Goal: Find specific page/section: Find specific page/section

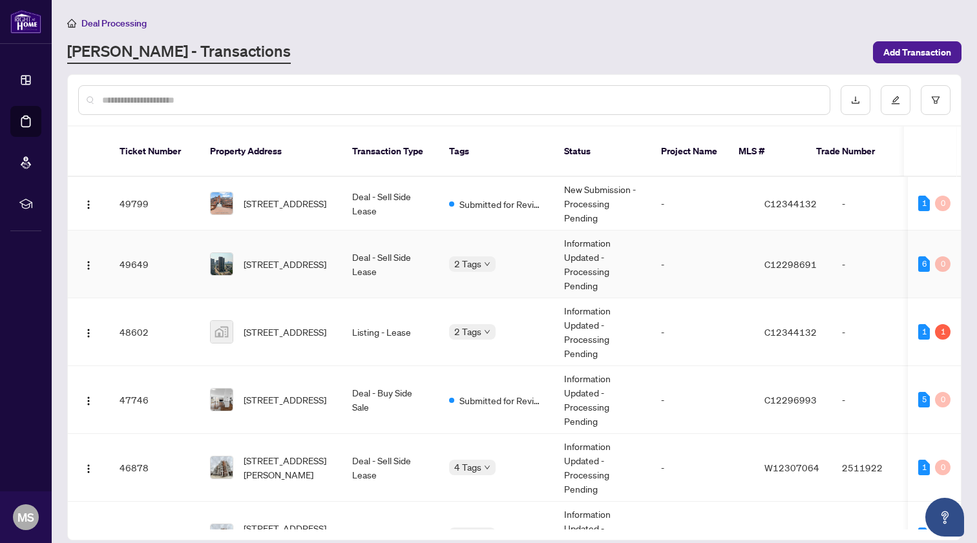
click at [413, 259] on td "Deal - Sell Side Lease" at bounding box center [390, 265] width 97 height 68
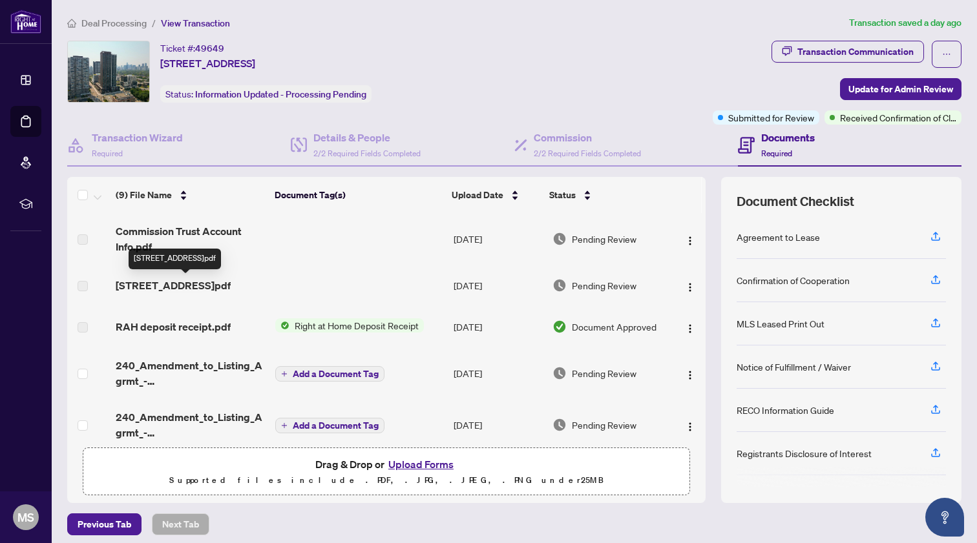
click at [231, 279] on span "[STREET_ADDRESS]pdf" at bounding box center [173, 286] width 115 height 16
click at [158, 275] on td "[STREET_ADDRESS]pdf" at bounding box center [191, 285] width 160 height 41
click at [507, 286] on td "[DATE]" at bounding box center [497, 285] width 99 height 41
click at [685, 290] on img "button" at bounding box center [690, 287] width 10 height 10
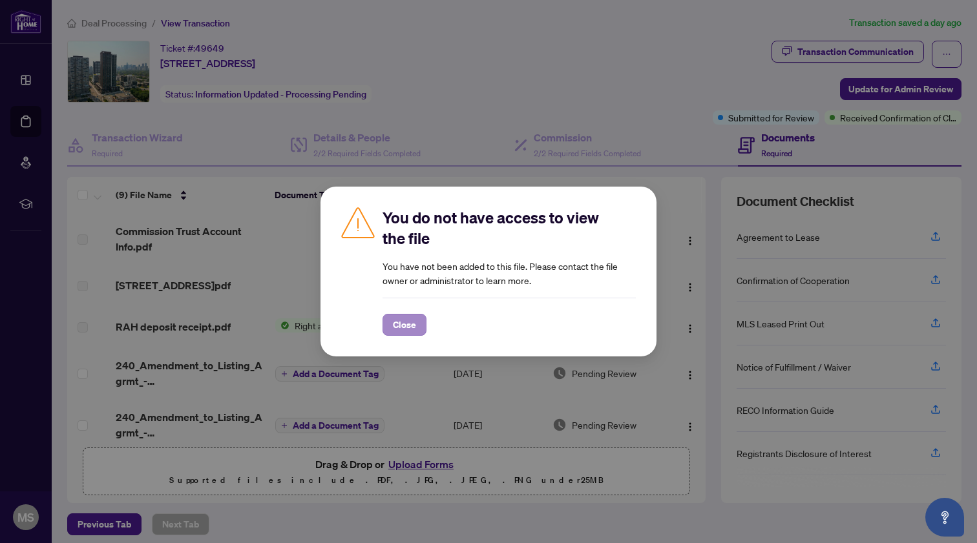
click at [408, 329] on span "Close" at bounding box center [404, 325] width 23 height 21
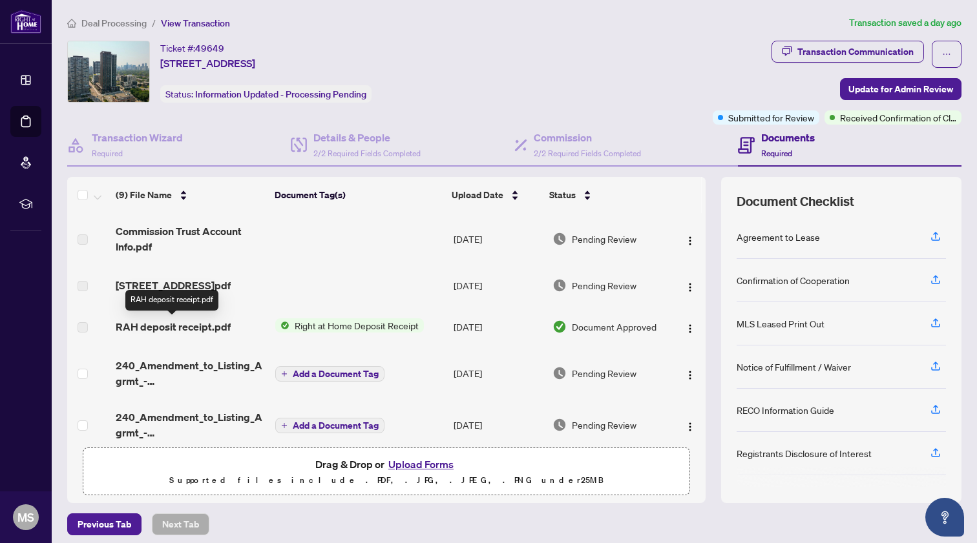
click at [187, 329] on span "RAH deposit receipt.pdf" at bounding box center [173, 327] width 115 height 16
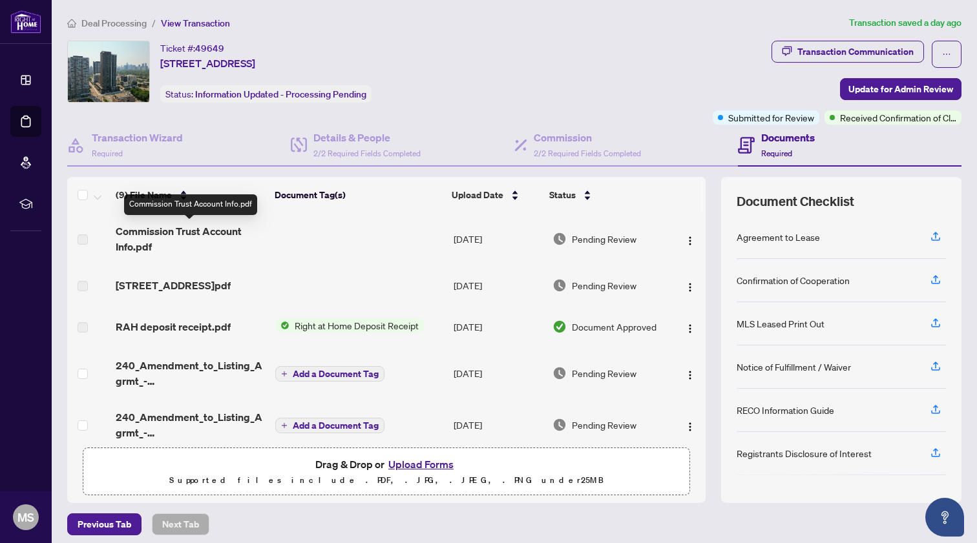
click at [198, 234] on span "Commission Trust Account Info.pdf" at bounding box center [190, 239] width 149 height 31
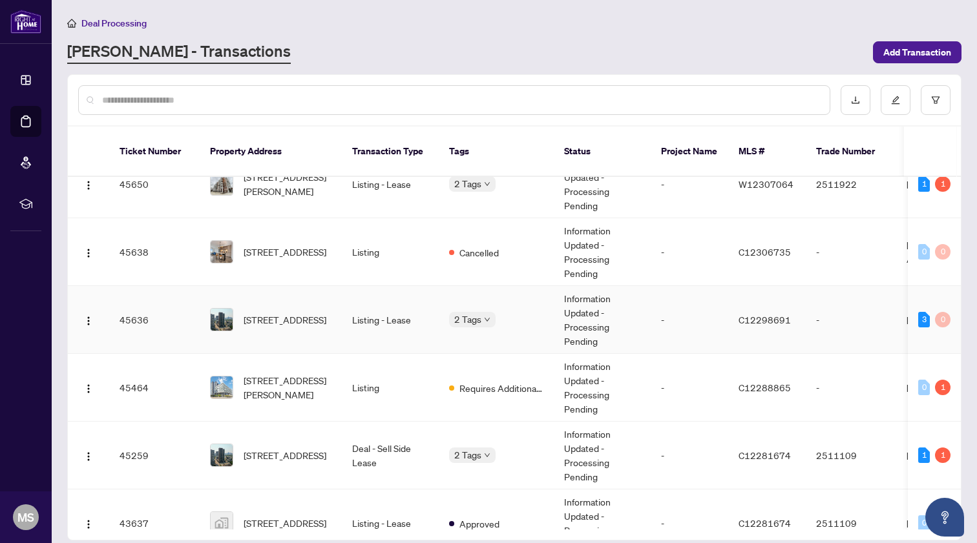
scroll to position [353, 0]
click at [390, 371] on td "Listing" at bounding box center [390, 387] width 97 height 68
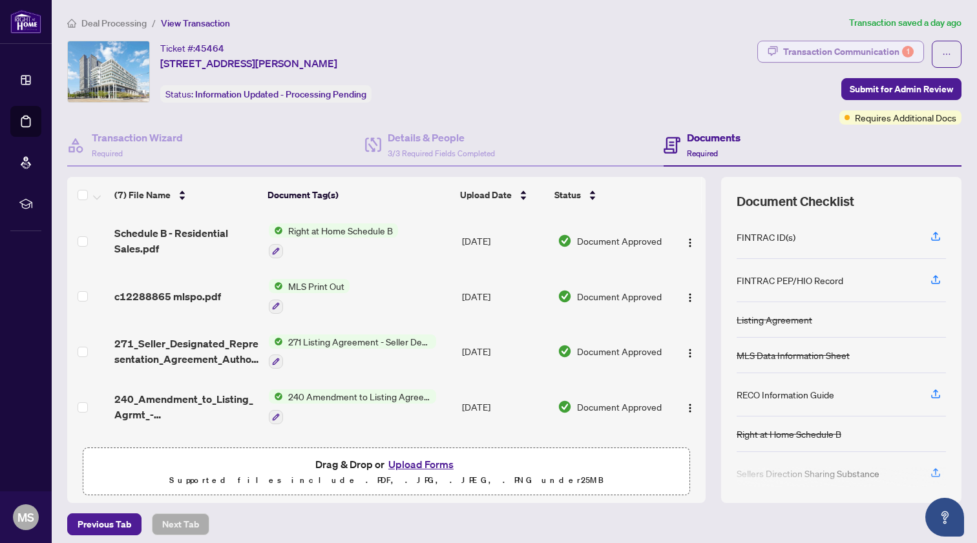
click at [867, 55] on div "Transaction Communication 1" at bounding box center [848, 51] width 131 height 21
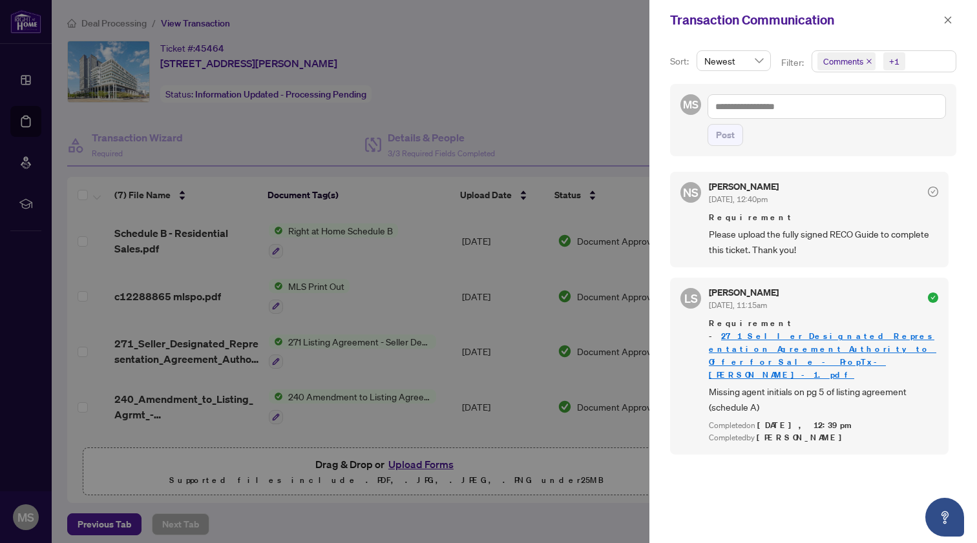
click at [571, 111] on div at bounding box center [488, 271] width 977 height 543
click at [947, 20] on icon "close" at bounding box center [948, 20] width 9 height 9
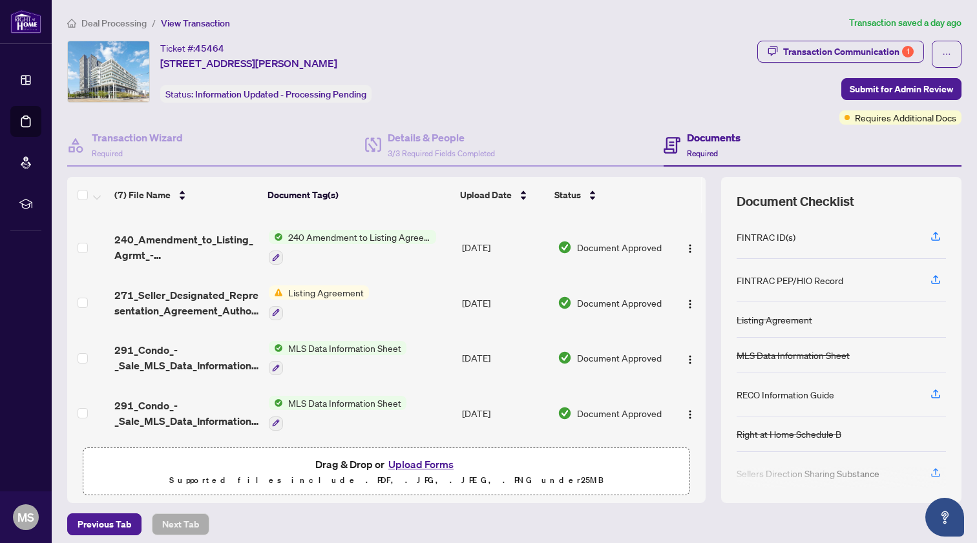
scroll to position [161, 0]
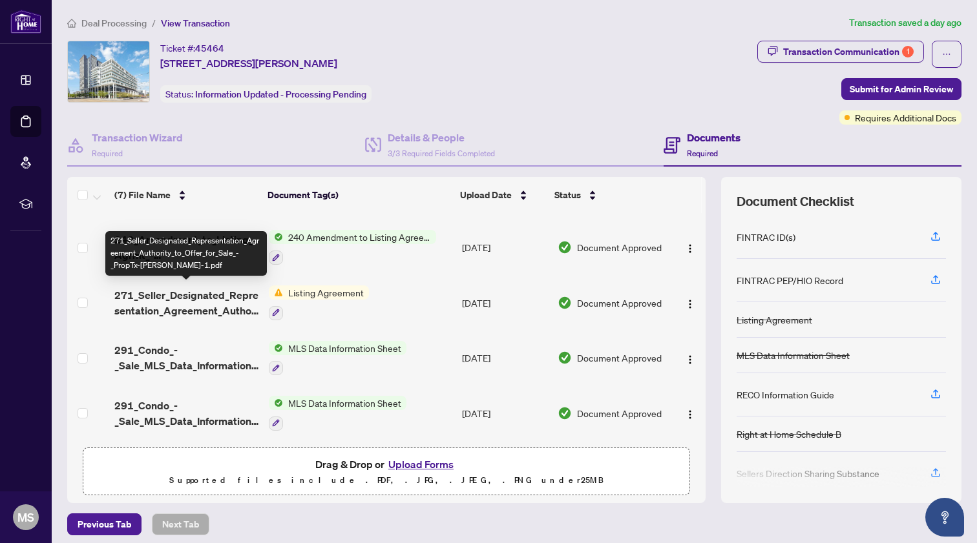
click at [207, 293] on span "271_Seller_Designated_Representation_Agreement_Authority_to_Offer_for_Sale_-_Pr…" at bounding box center [186, 303] width 144 height 31
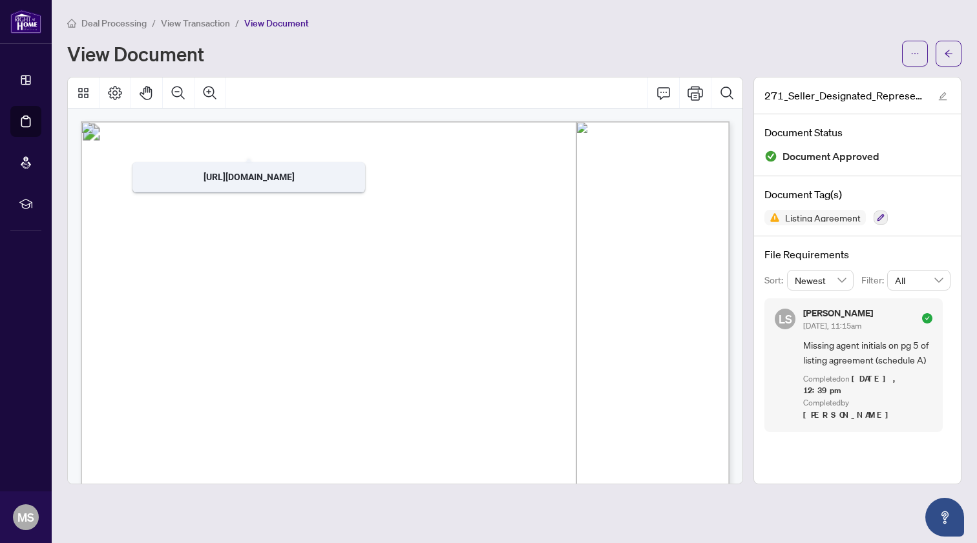
click at [202, 21] on span "View Transaction" at bounding box center [195, 23] width 69 height 12
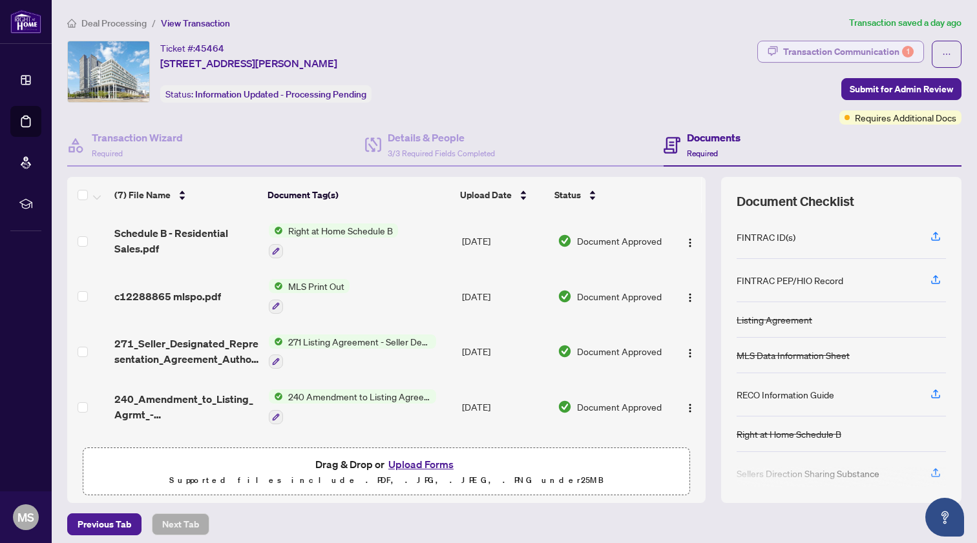
click at [867, 52] on div "Transaction Communication 1" at bounding box center [848, 51] width 131 height 21
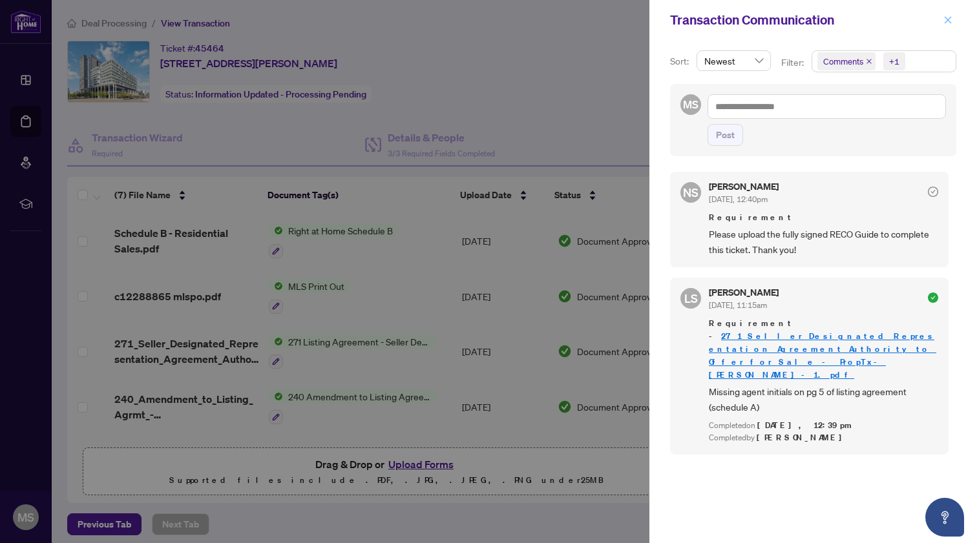
click at [946, 16] on icon "close" at bounding box center [948, 20] width 9 height 9
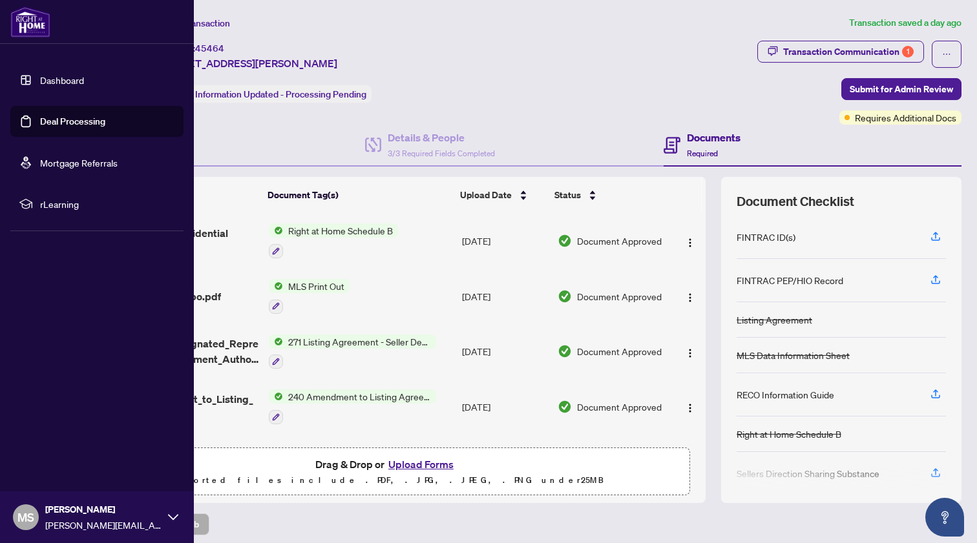
click at [50, 126] on link "Deal Processing" at bounding box center [72, 122] width 65 height 12
